Goal: Transaction & Acquisition: Purchase product/service

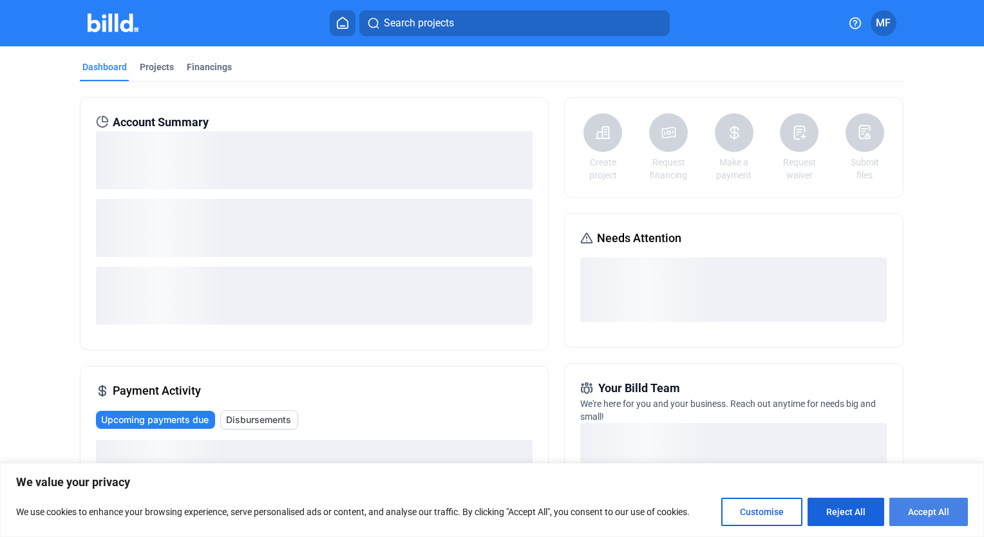
click at [917, 504] on button "Accept All" at bounding box center [928, 512] width 79 height 28
checkbox input "true"
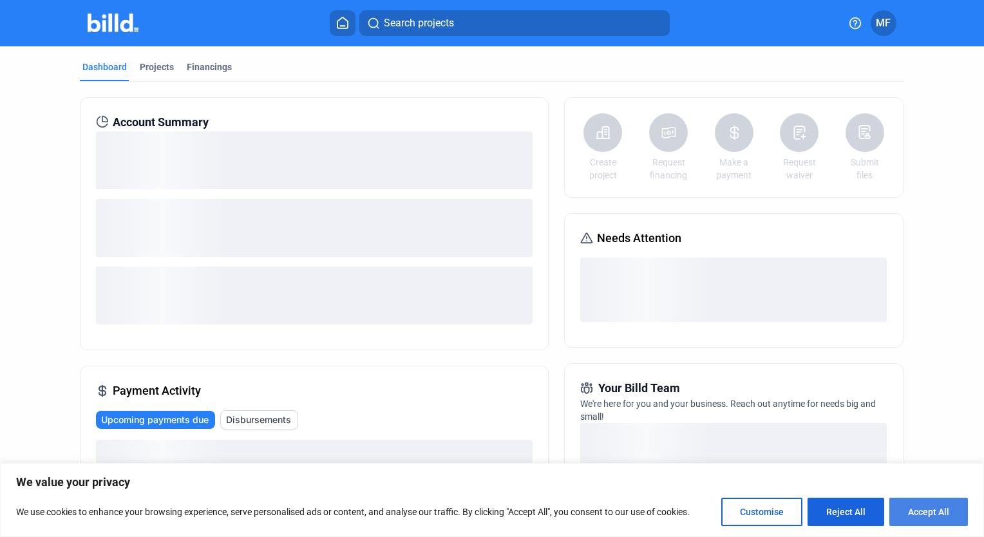
checkbox input "true"
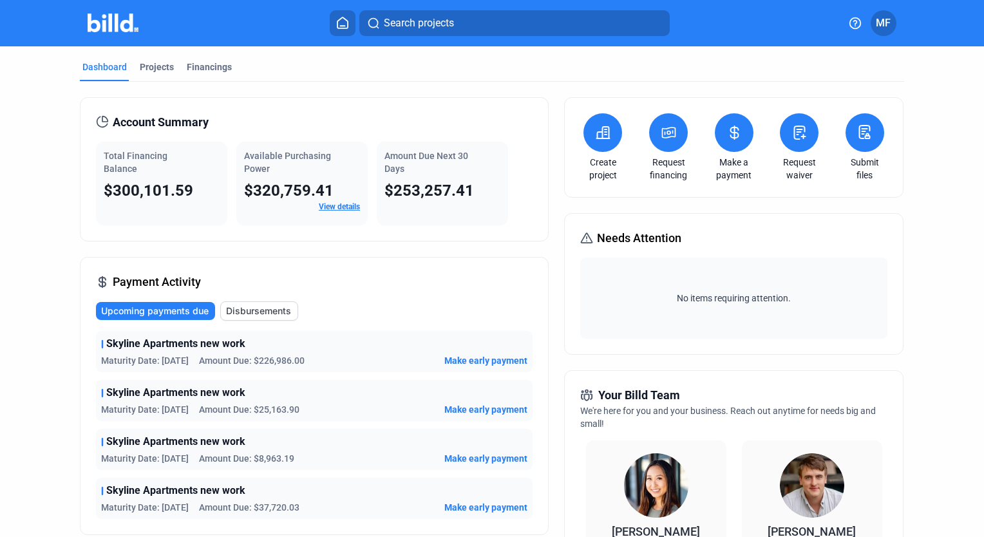
click at [670, 132] on icon at bounding box center [669, 133] width 13 height 10
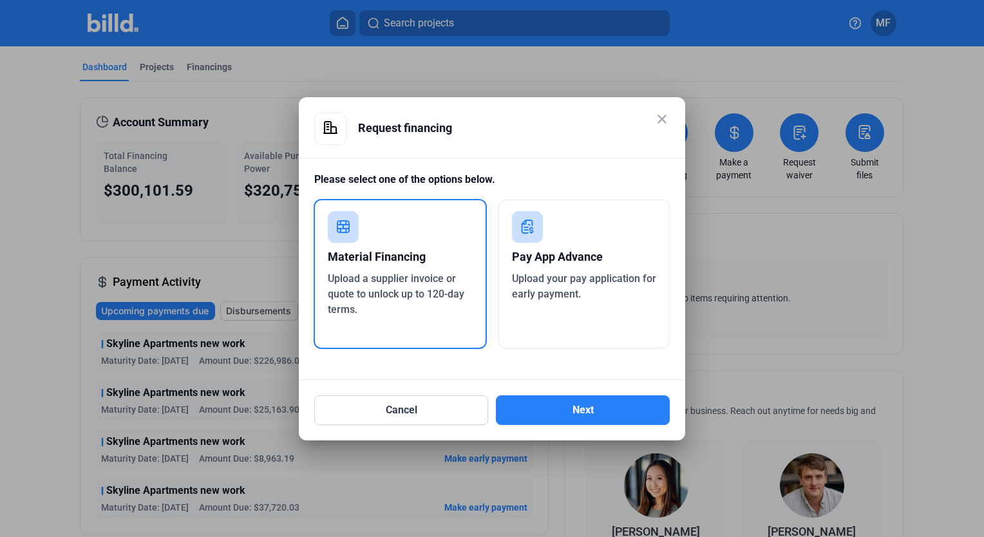
click at [553, 304] on div "Pay App Advance Upload your pay application for early payment." at bounding box center [584, 274] width 172 height 149
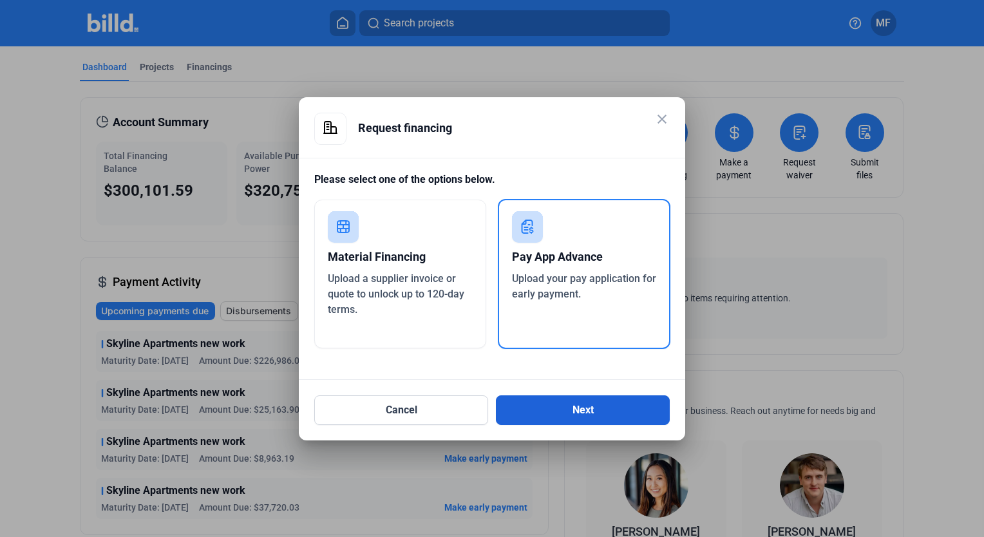
click at [563, 405] on button "Next" at bounding box center [583, 410] width 174 height 30
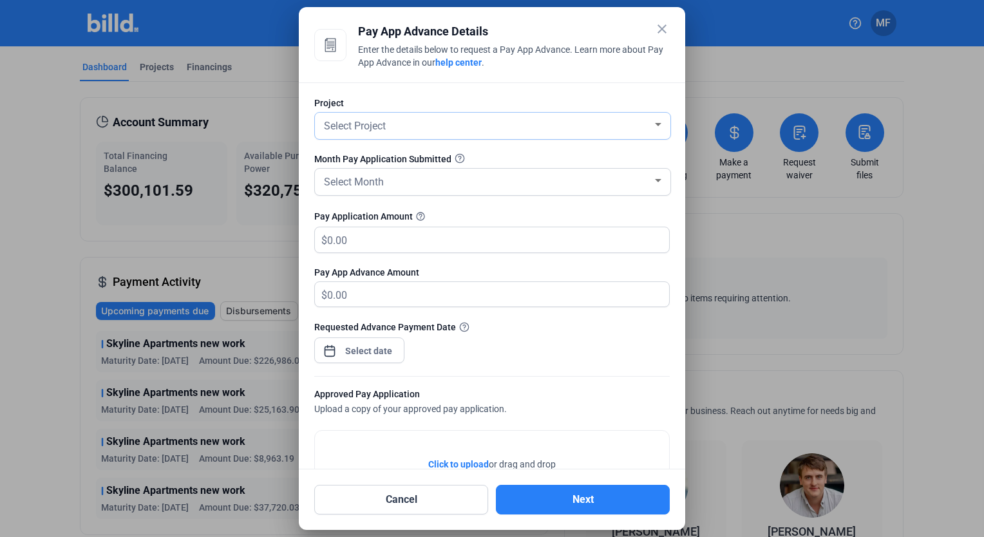
click at [515, 127] on div "Select Project" at bounding box center [486, 125] width 331 height 18
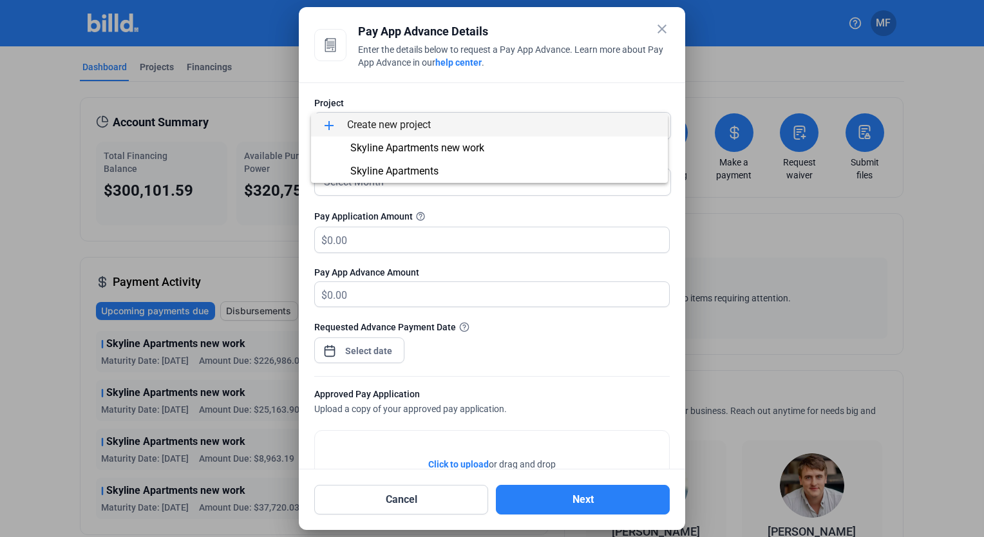
click at [443, 126] on span "add Create new project" at bounding box center [489, 124] width 336 height 23
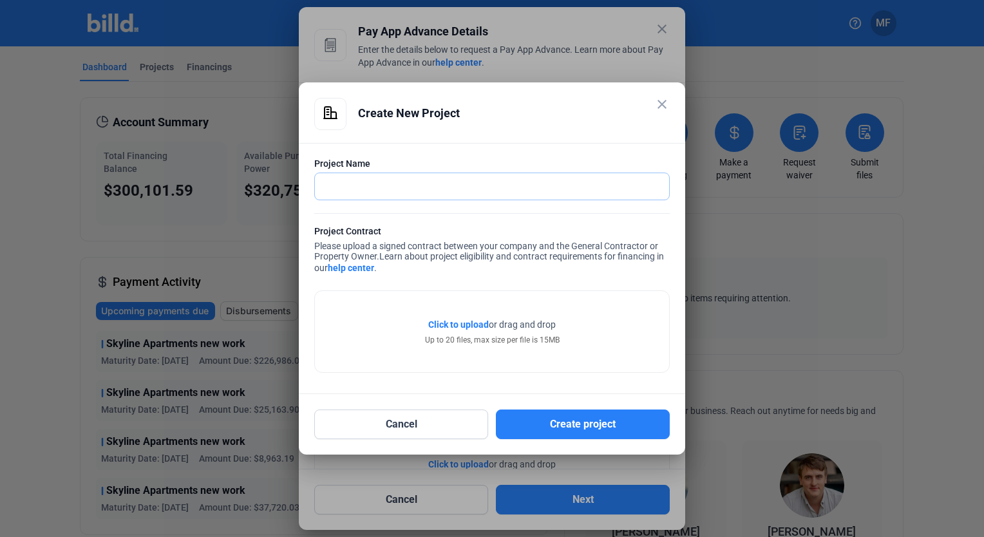
click at [395, 188] on input "text" at bounding box center [492, 186] width 354 height 26
type input "[PERSON_NAME][US_STATE] base housing project"
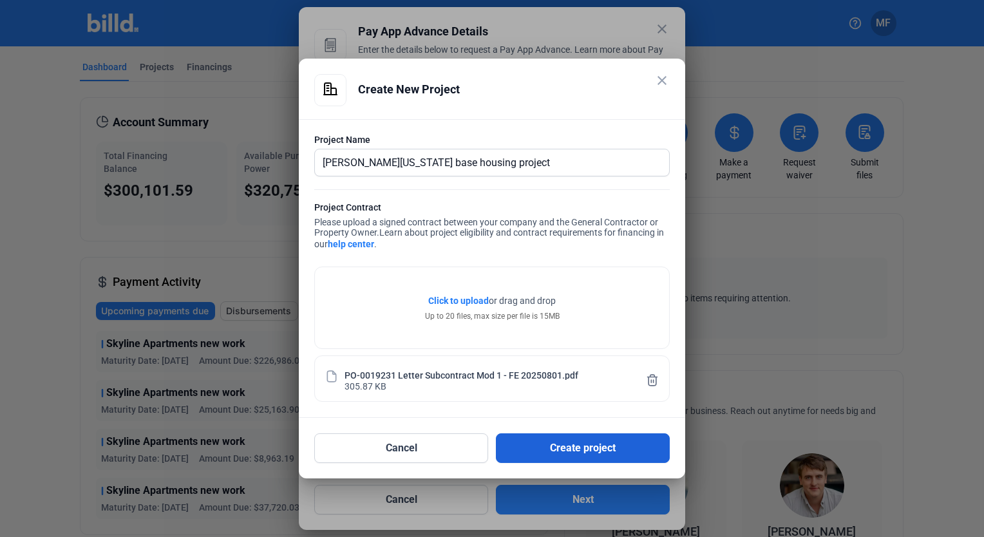
click at [580, 449] on button "Create project" at bounding box center [583, 448] width 174 height 30
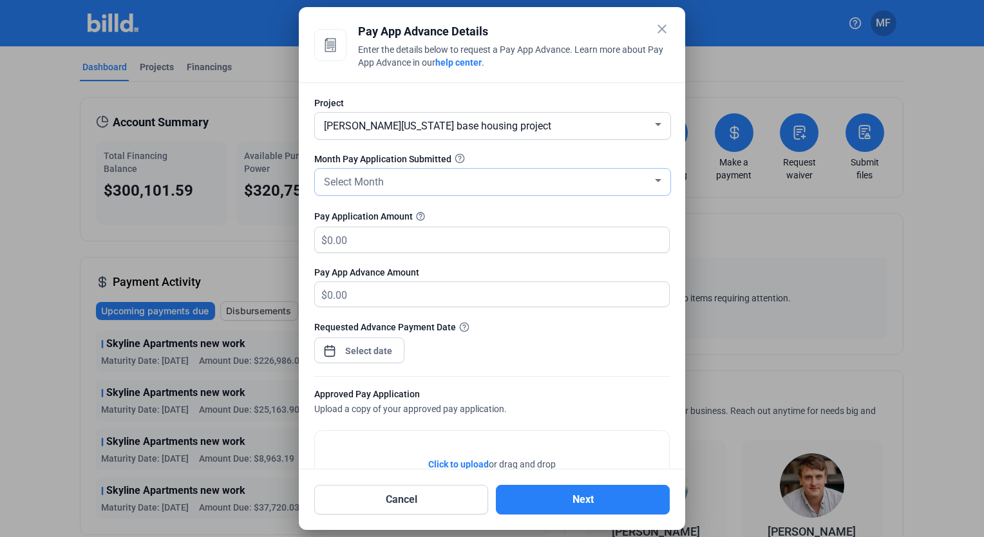
click at [513, 184] on div "Select Month" at bounding box center [486, 181] width 331 height 18
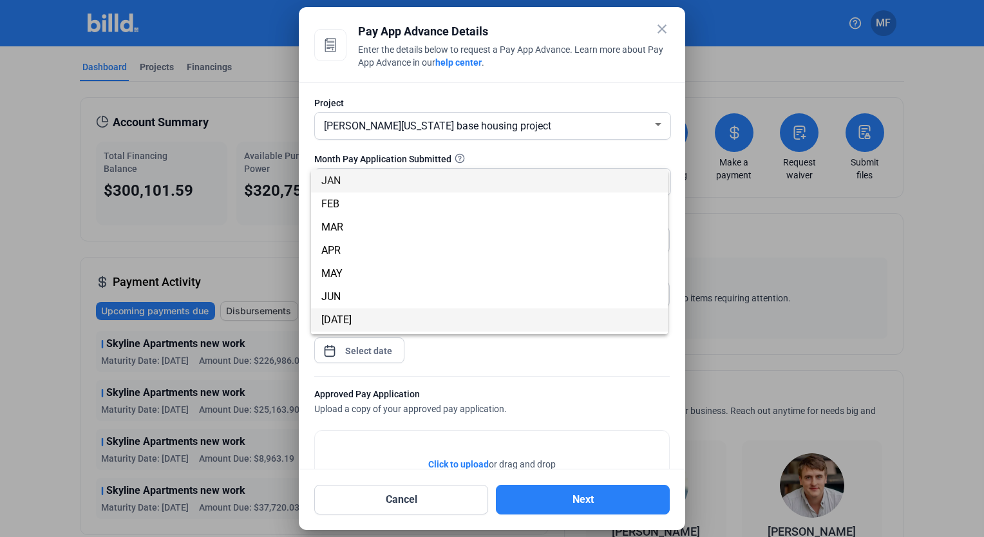
click at [446, 317] on span "[DATE]" at bounding box center [489, 319] width 336 height 23
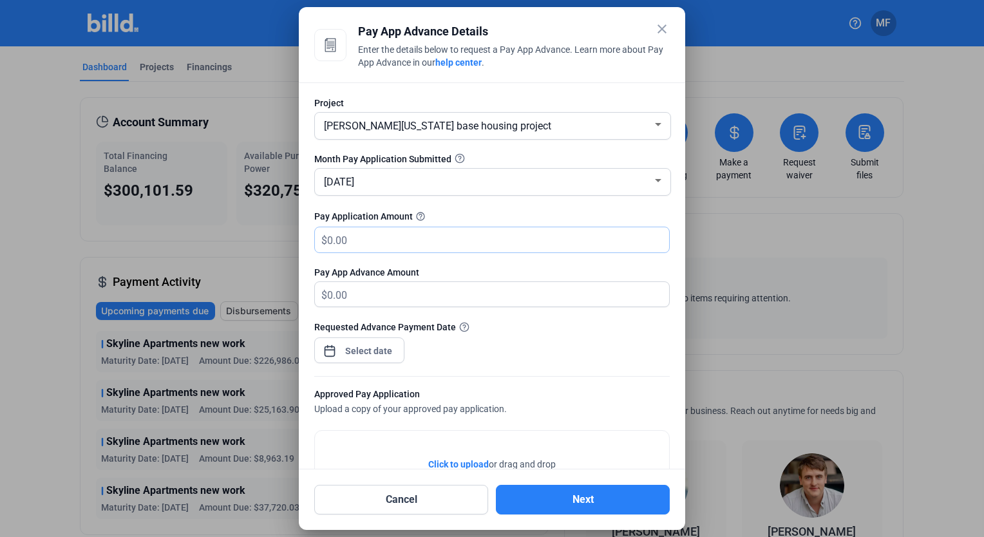
click at [451, 240] on input "text" at bounding box center [498, 239] width 342 height 25
type input "38,315.59"
click at [373, 348] on div "close Pay App Advance Details Enter the details below to request a Pay App Adva…" at bounding box center [492, 268] width 984 height 537
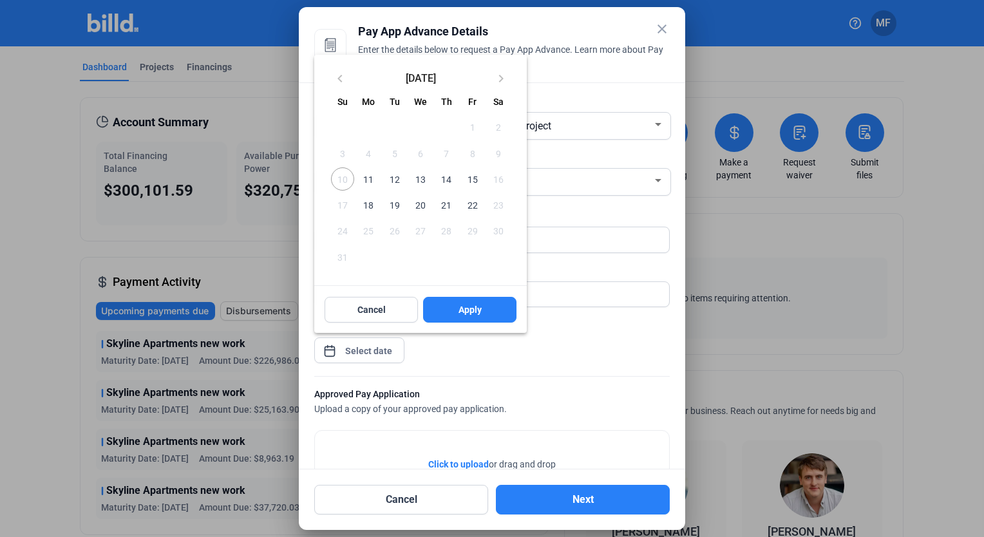
click at [396, 179] on span "12" at bounding box center [394, 178] width 23 height 23
click at [446, 308] on button "Apply" at bounding box center [469, 310] width 93 height 26
click at [455, 457] on div at bounding box center [492, 268] width 984 height 537
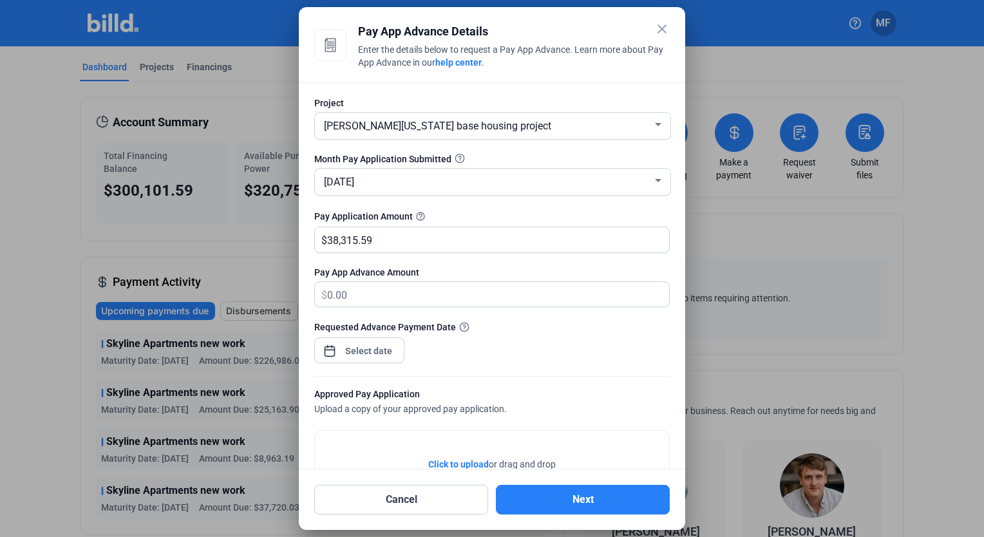
drag, startPoint x: 455, startPoint y: 457, endPoint x: 404, endPoint y: 441, distance: 52.6
click at [404, 441] on div "Click to upload Tap to upload or drag and drop Up to 20 files, max size per fil…" at bounding box center [492, 471] width 354 height 81
click at [453, 459] on span "Click to upload" at bounding box center [458, 464] width 61 height 10
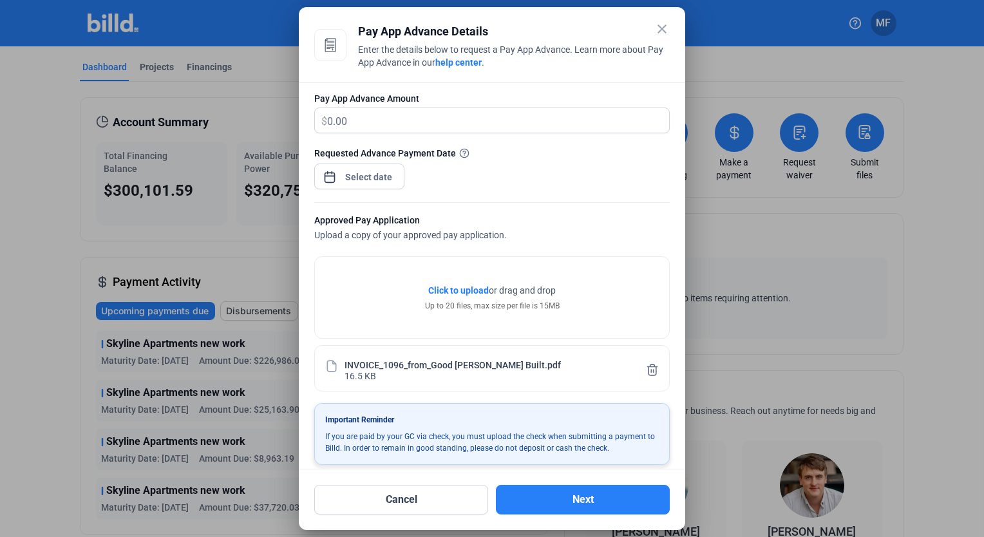
scroll to position [183, 0]
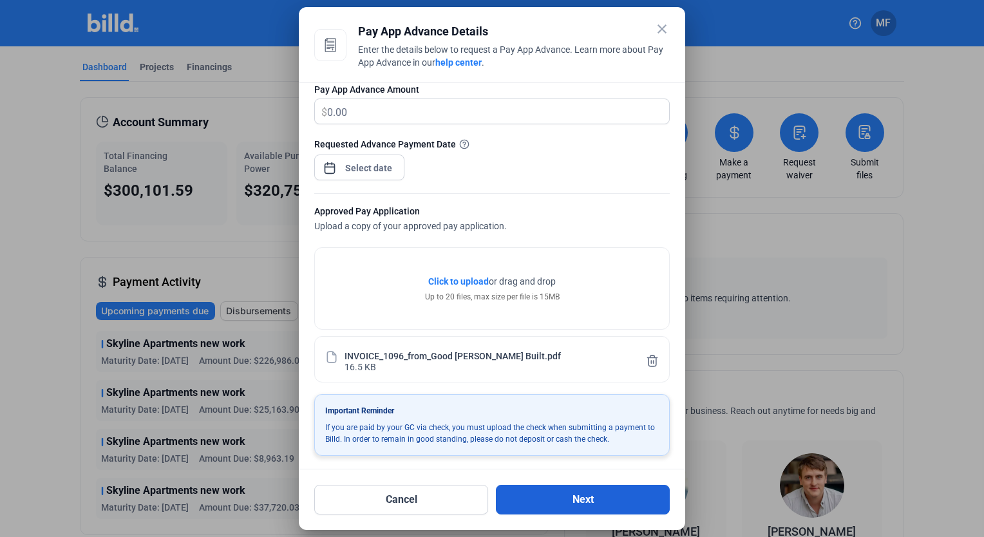
click at [578, 504] on button "Next" at bounding box center [583, 500] width 174 height 30
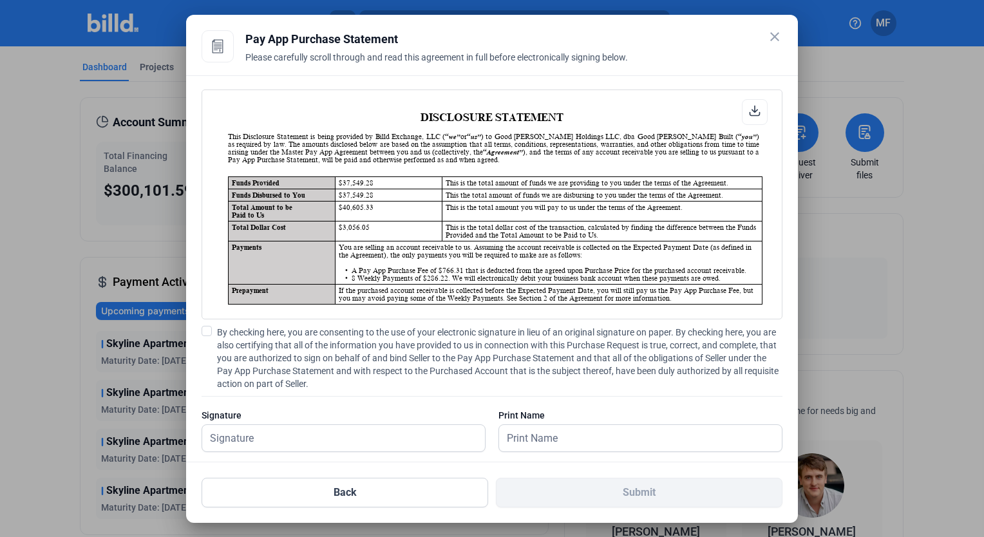
scroll to position [0, 0]
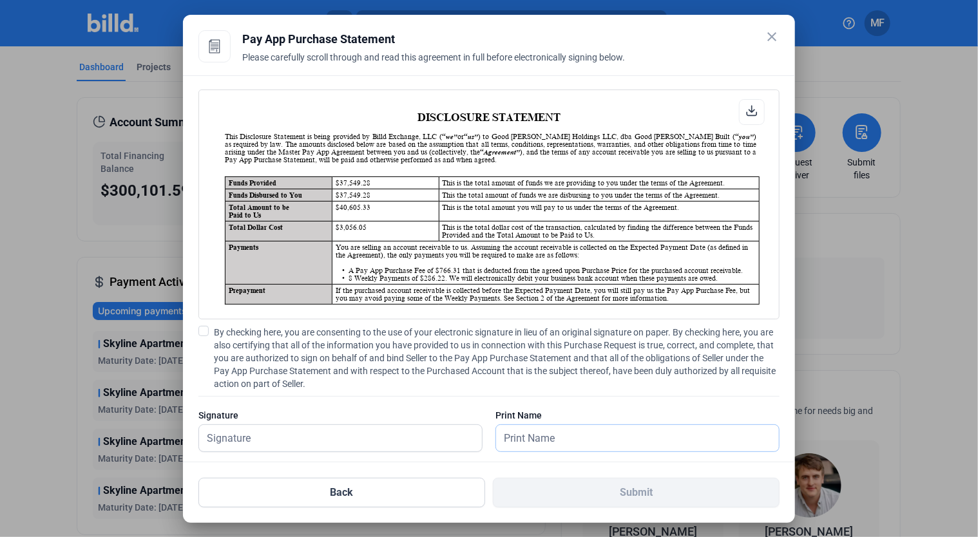
click at [504, 438] on input "text" at bounding box center [630, 438] width 269 height 26
type input "[PERSON_NAME]"
click at [352, 441] on input "text" at bounding box center [333, 438] width 269 height 26
type input "[PERSON_NAME]"
click at [205, 328] on span at bounding box center [203, 331] width 10 height 10
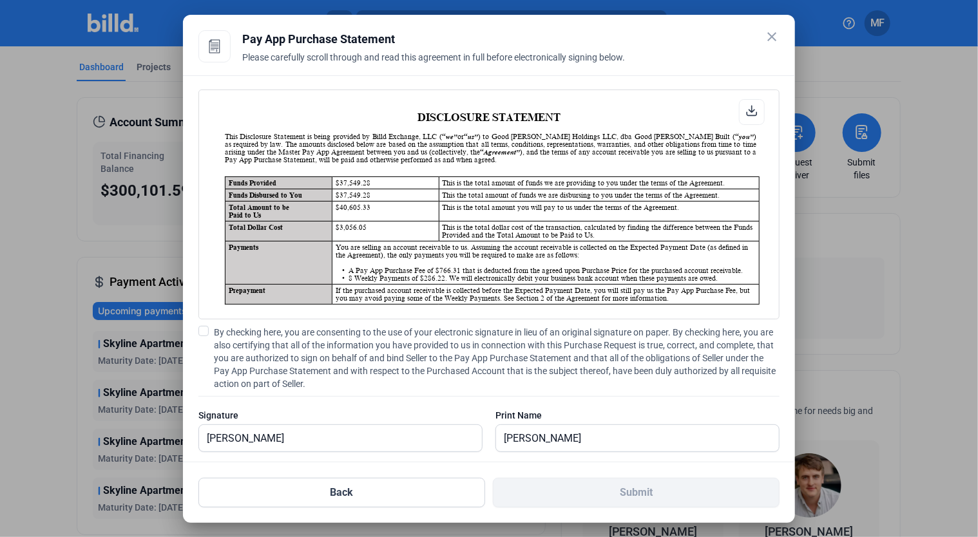
click at [0, 0] on input "By checking here, you are consenting to the use of your electronic signature in…" at bounding box center [0, 0] width 0 height 0
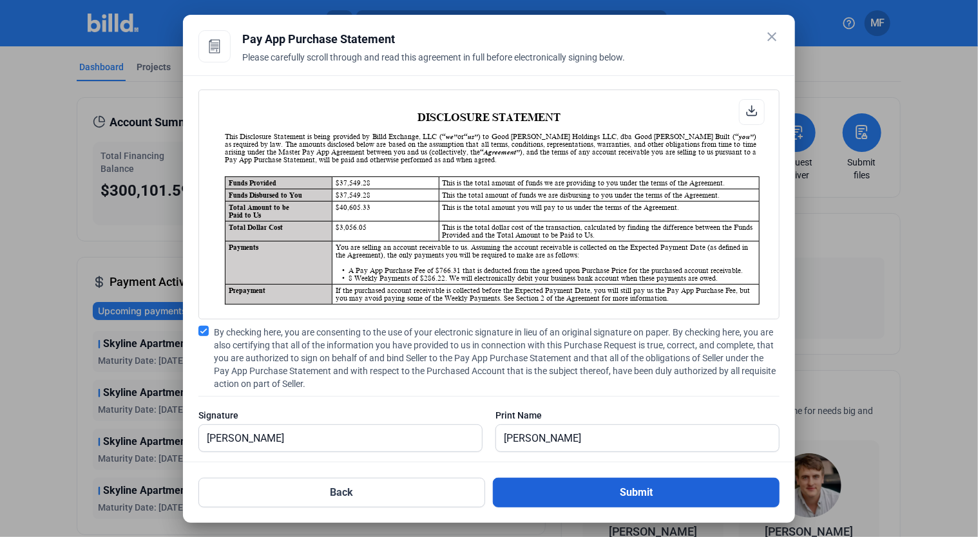
click at [621, 487] on button "Submit" at bounding box center [636, 493] width 287 height 30
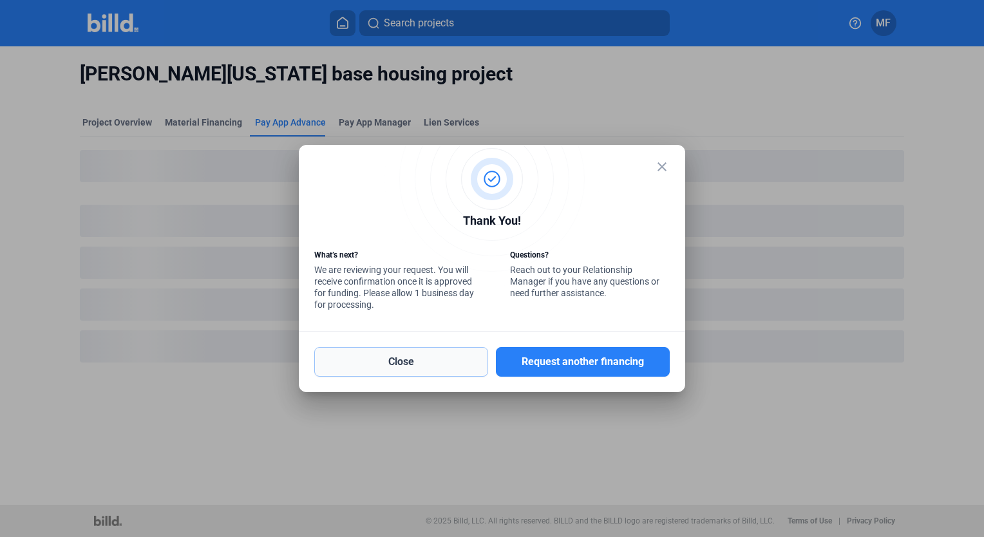
click at [466, 372] on button "Close" at bounding box center [401, 362] width 174 height 30
